Goal: Find specific page/section: Find specific page/section

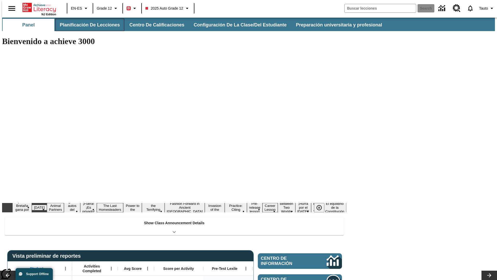
click at [87, 25] on button "Planificación de lecciones" at bounding box center [89, 25] width 69 height 12
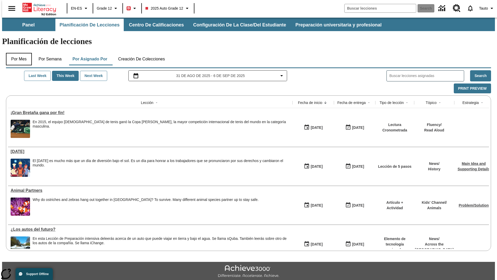
click at [17, 53] on button "Por mes" at bounding box center [19, 59] width 26 height 12
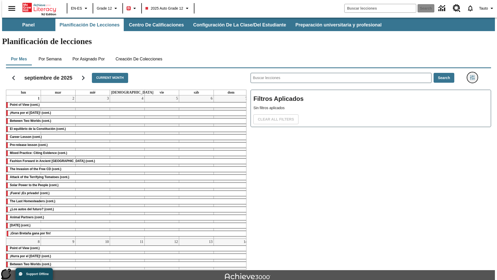
click at [474, 75] on icon "Menú lateral de filtros" at bounding box center [472, 77] width 5 height 5
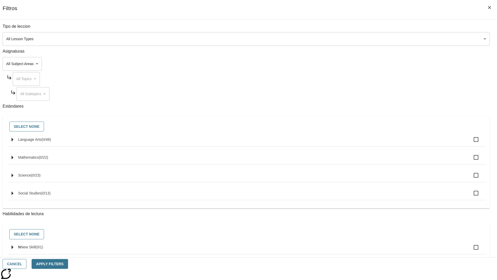
click at [373, 39] on body "Saltar al contenido principal NJ Edition EN-ES Grade 12 B 2025 Auto Grade 12 Se…" at bounding box center [248, 161] width 493 height 286
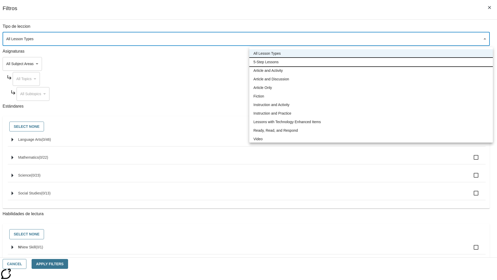
click at [371, 62] on li "5-Step Lessons" at bounding box center [371, 62] width 244 height 9
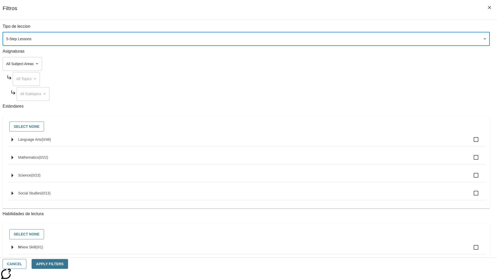
type input "1"
click at [26, 264] on button "Cancel" at bounding box center [15, 264] width 24 height 10
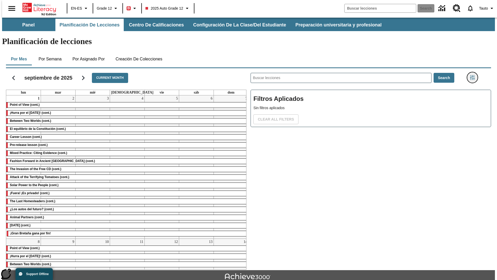
click at [474, 75] on icon "Menú lateral de filtros" at bounding box center [472, 77] width 5 height 5
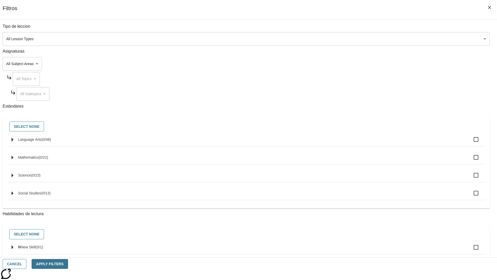
click at [373, 39] on body "Saltar al contenido principal NJ Edition EN-ES Grade 12 B 2025 Auto Grade 12 Se…" at bounding box center [248, 161] width 493 height 286
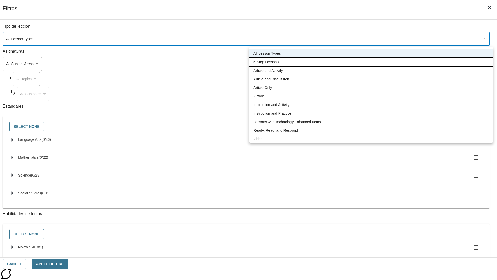
click at [371, 62] on li "5-Step Lessons" at bounding box center [371, 62] width 244 height 9
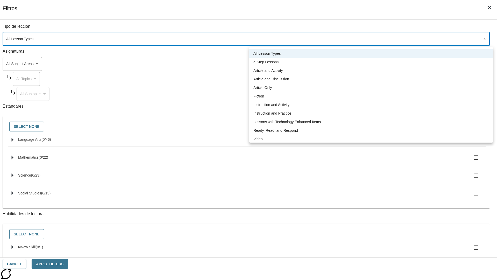
type input "1"
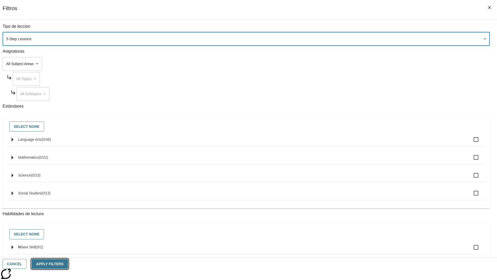
click at [68, 264] on button "Apply Filters" at bounding box center [50, 264] width 36 height 10
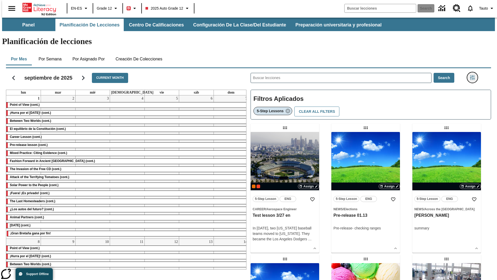
click at [474, 75] on icon "Menú lateral de filtros" at bounding box center [472, 77] width 5 height 5
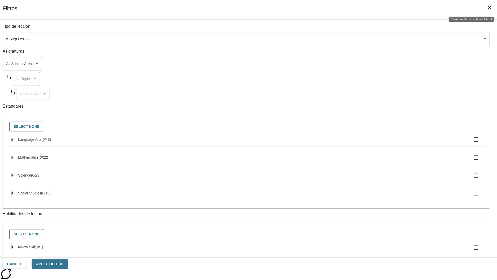
click at [490, 8] on icon "Cerrar los filtros del Menú lateral" at bounding box center [489, 7] width 3 height 3
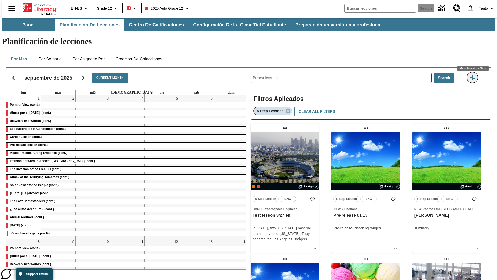
click at [474, 75] on icon "Menú lateral de filtros" at bounding box center [472, 77] width 5 height 5
